Goal: Information Seeking & Learning: Learn about a topic

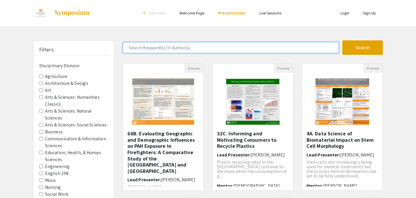
click at [165, 50] on input "Search Keyword(s) Or Author(s)" at bounding box center [231, 47] width 216 height 11
type input "[PERSON_NAME]"
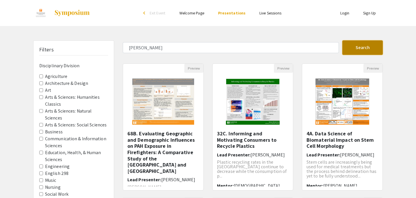
click at [378, 49] on button "Search" at bounding box center [362, 47] width 40 height 14
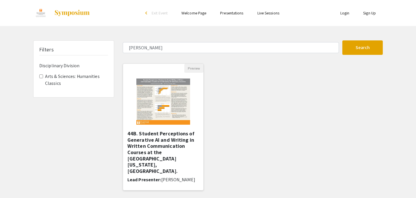
click at [173, 146] on h5 "44B. Student Perceptions of Generative AI and Writing in Written Communication …" at bounding box center [163, 153] width 72 height 44
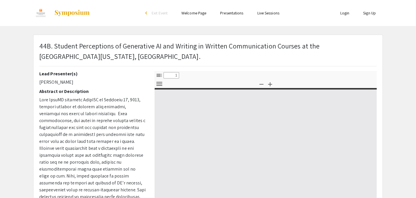
select select "custom"
type input "0"
select select "custom"
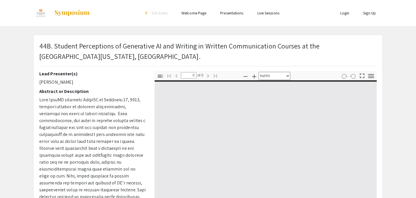
scroll to position [12, 0]
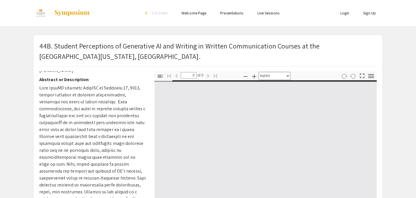
type input "1"
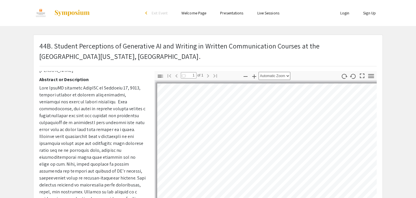
scroll to position [171, 0]
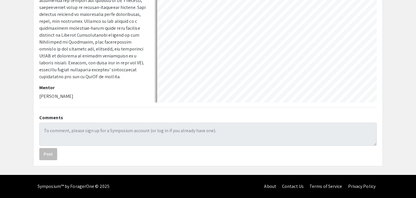
select select "auto"
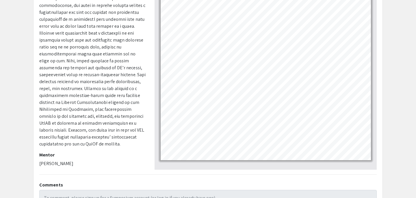
scroll to position [0, 0]
